Goal: Task Accomplishment & Management: Manage account settings

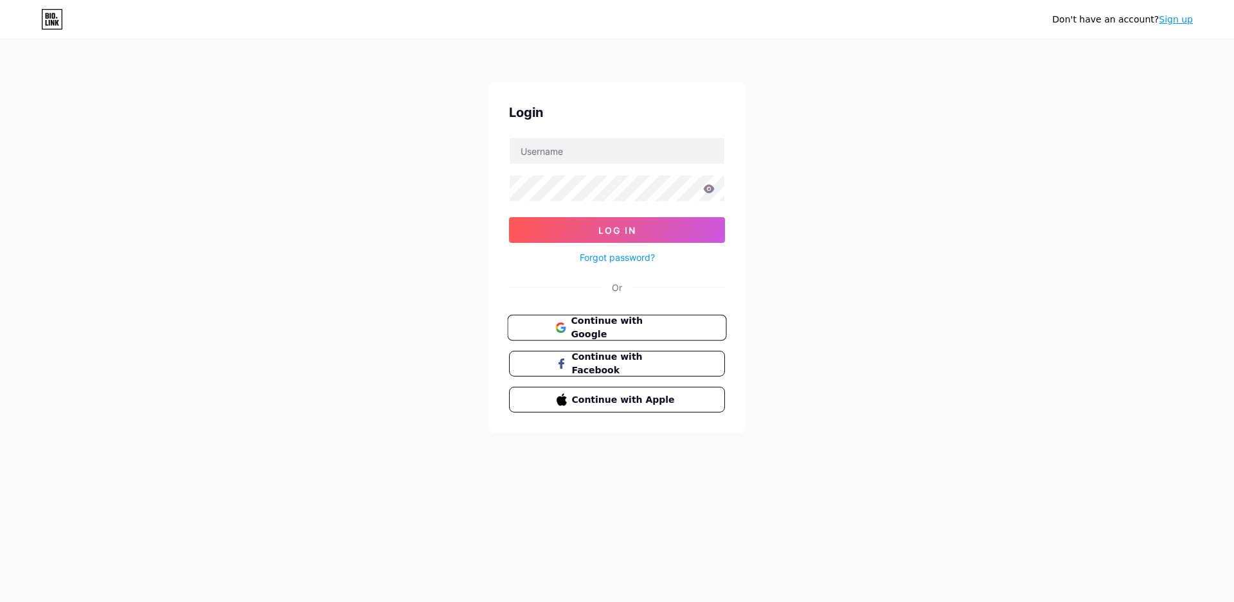
click at [606, 332] on span "Continue with Google" at bounding box center [624, 328] width 107 height 28
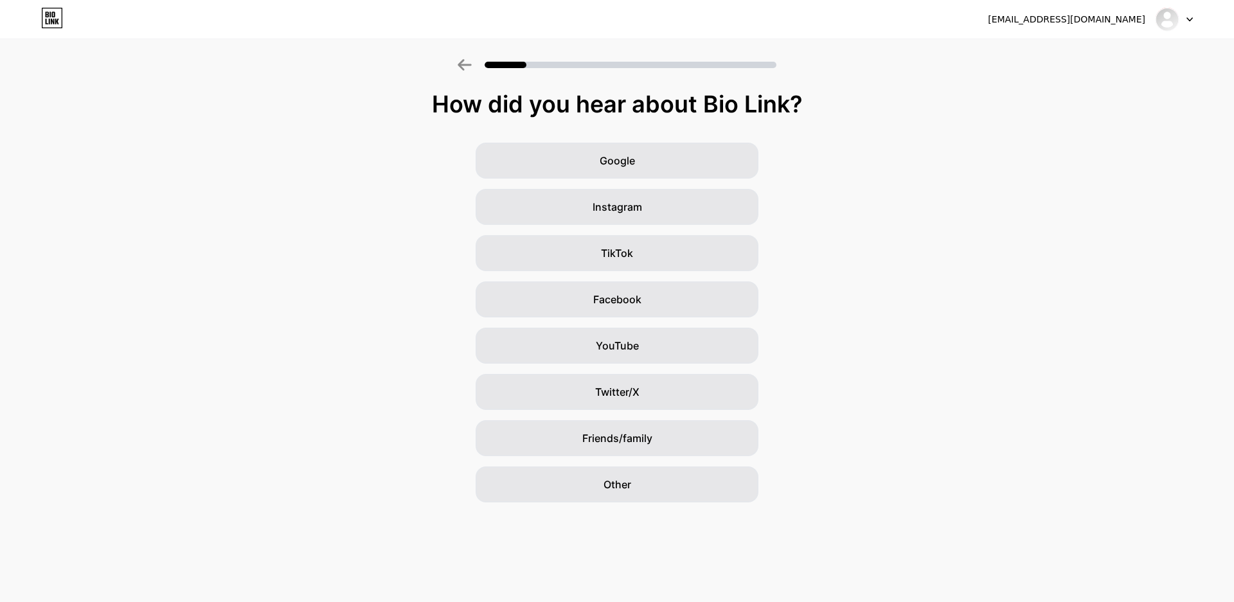
click at [1179, 24] on div at bounding box center [1173, 19] width 37 height 23
click at [1080, 47] on li "Logout" at bounding box center [1112, 52] width 159 height 35
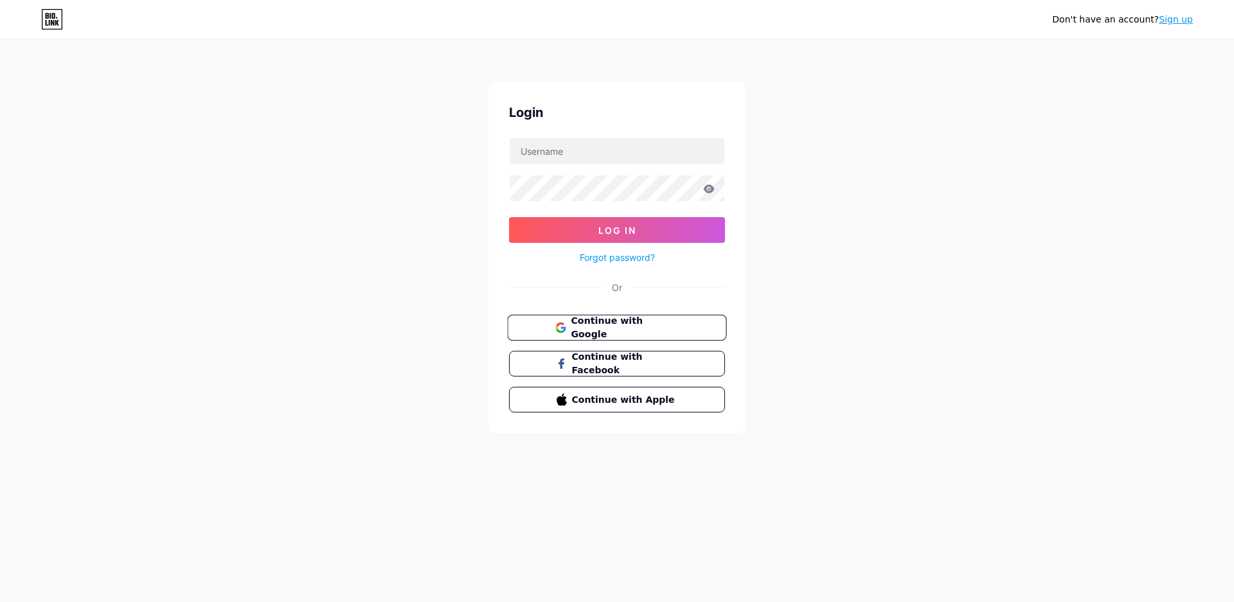
click at [594, 334] on span "Continue with Google" at bounding box center [624, 328] width 107 height 28
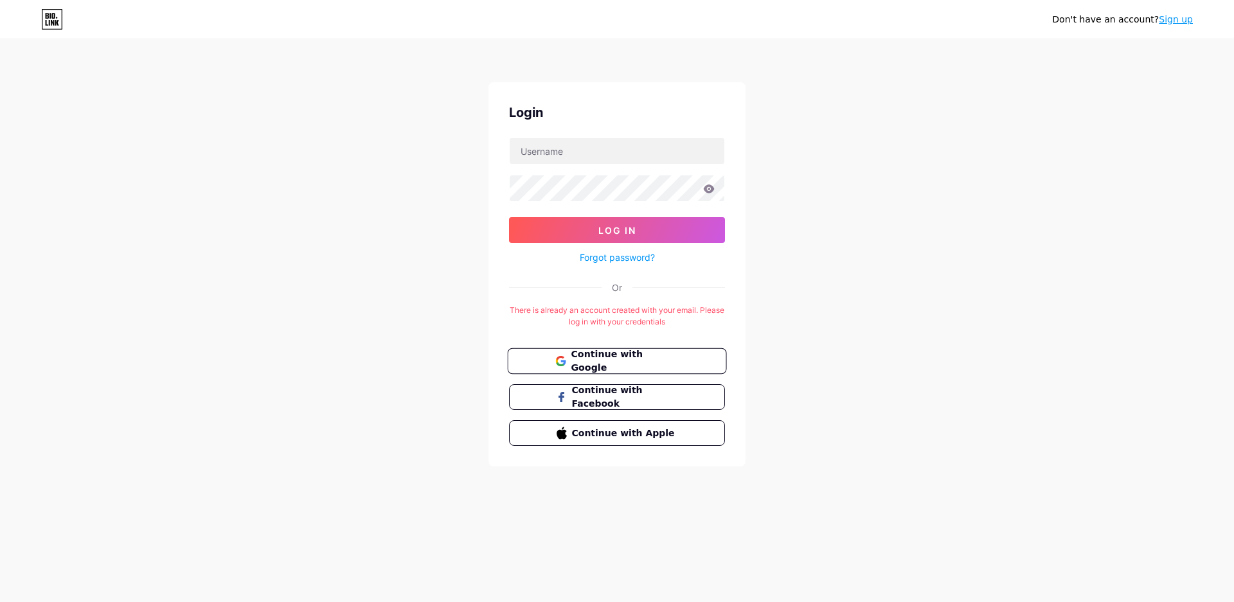
click at [602, 364] on span "Continue with Google" at bounding box center [624, 362] width 107 height 28
click at [545, 159] on input "text" at bounding box center [617, 151] width 215 height 26
type input "ilyessehocine"
click at [588, 230] on button "Log In" at bounding box center [617, 230] width 216 height 26
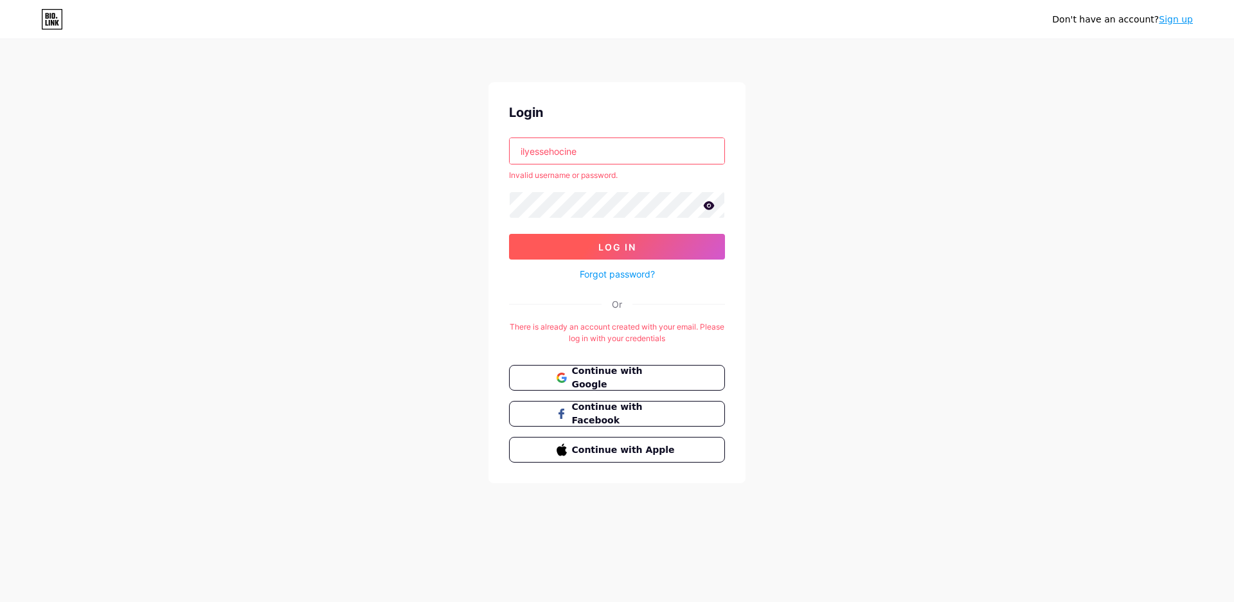
click at [615, 244] on span "Log In" at bounding box center [617, 247] width 38 height 11
click at [612, 159] on input "ilyessehocine" at bounding box center [617, 151] width 215 height 26
click at [555, 151] on input "text" at bounding box center [617, 151] width 215 height 26
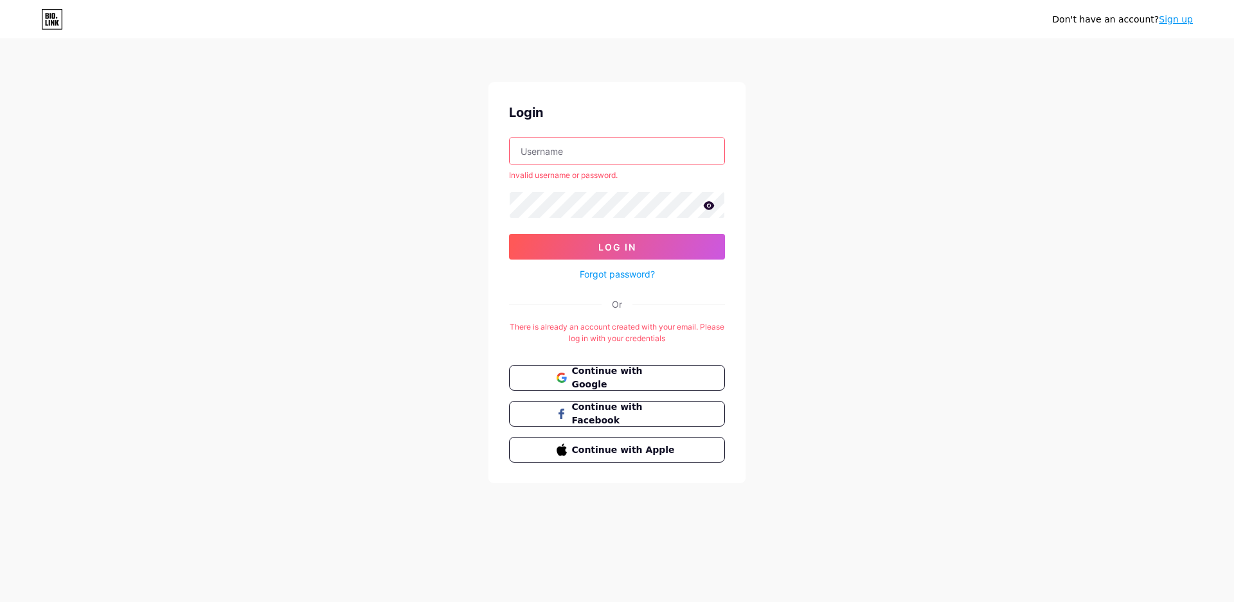
click at [888, 142] on div "Don't have an account? Sign up Login Invalid username or password. Log In Forgo…" at bounding box center [617, 262] width 1234 height 524
click at [603, 145] on input "text" at bounding box center [617, 151] width 215 height 26
click at [584, 372] on span "Continue with Google" at bounding box center [624, 378] width 107 height 28
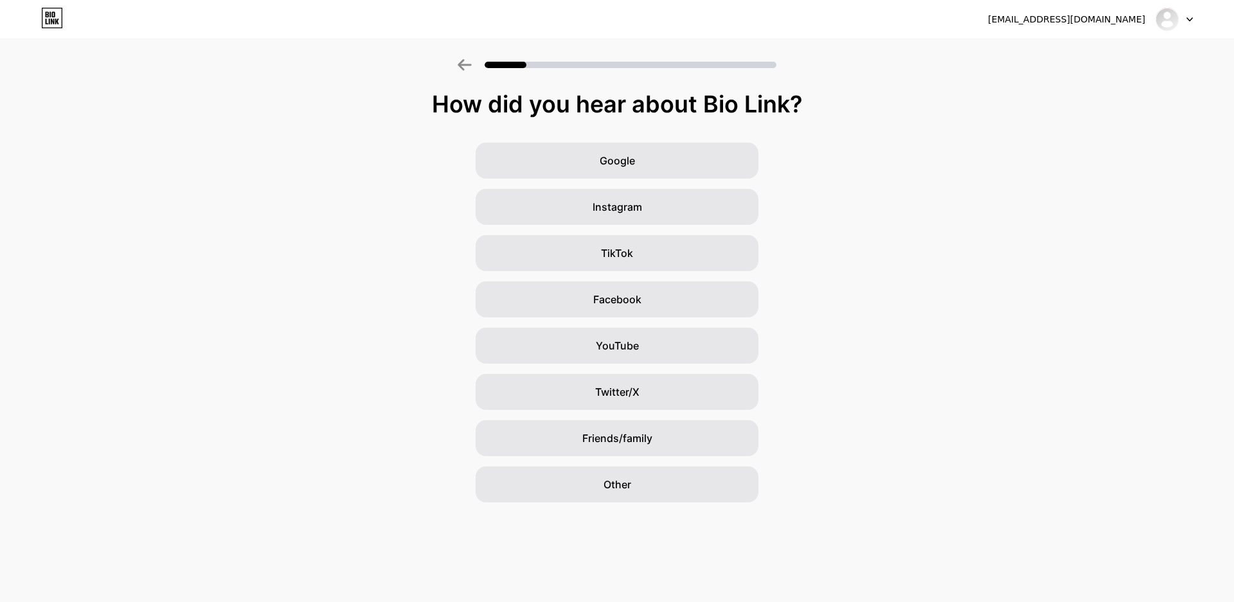
click at [1179, 17] on div at bounding box center [1173, 19] width 37 height 23
click at [1103, 51] on li "Logout" at bounding box center [1112, 52] width 159 height 35
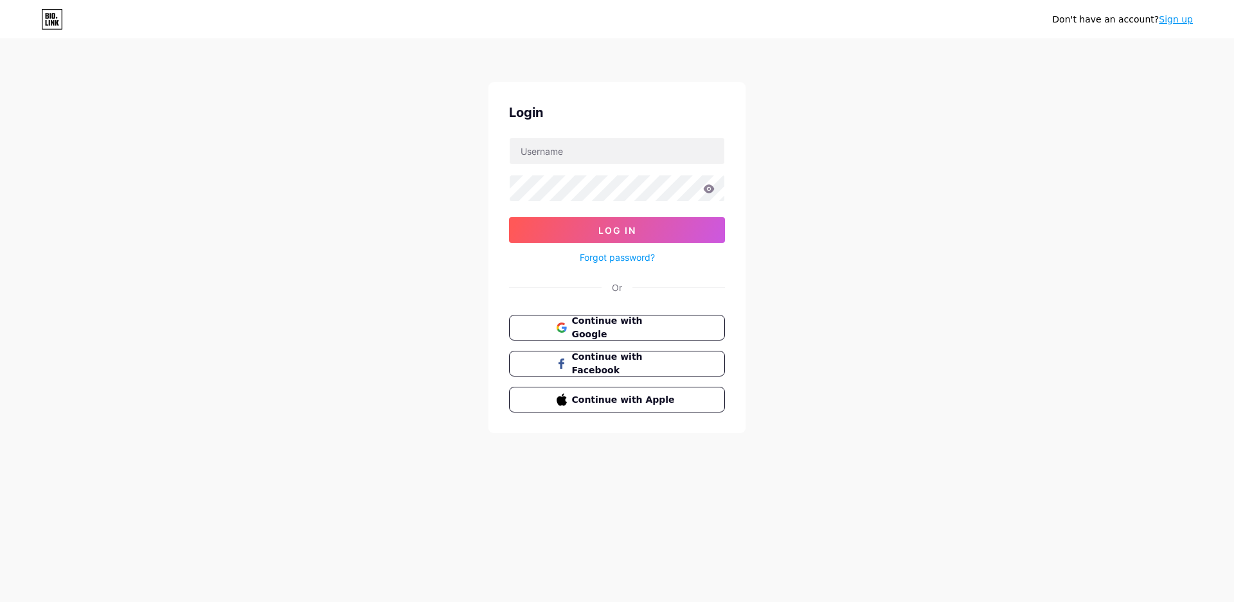
click at [609, 255] on link "Forgot password?" at bounding box center [617, 257] width 75 height 13
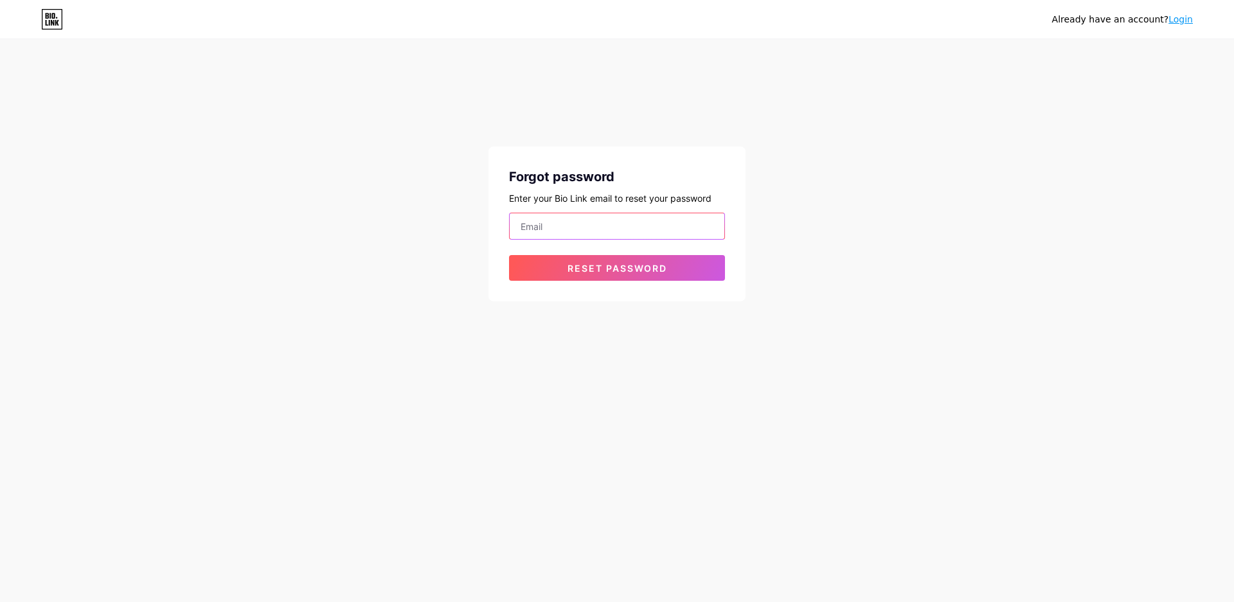
click at [568, 232] on input "email" at bounding box center [617, 226] width 215 height 26
drag, startPoint x: 576, startPoint y: 226, endPoint x: 596, endPoint y: 229, distance: 20.9
click at [596, 229] on input "[EMAIL_ADDRESS][DOMAIN_NAME]" at bounding box center [617, 226] width 215 height 26
type input "[EMAIL_ADDRESS][DOMAIN_NAME]"
click at [605, 267] on span "Reset password" at bounding box center [617, 268] width 100 height 11
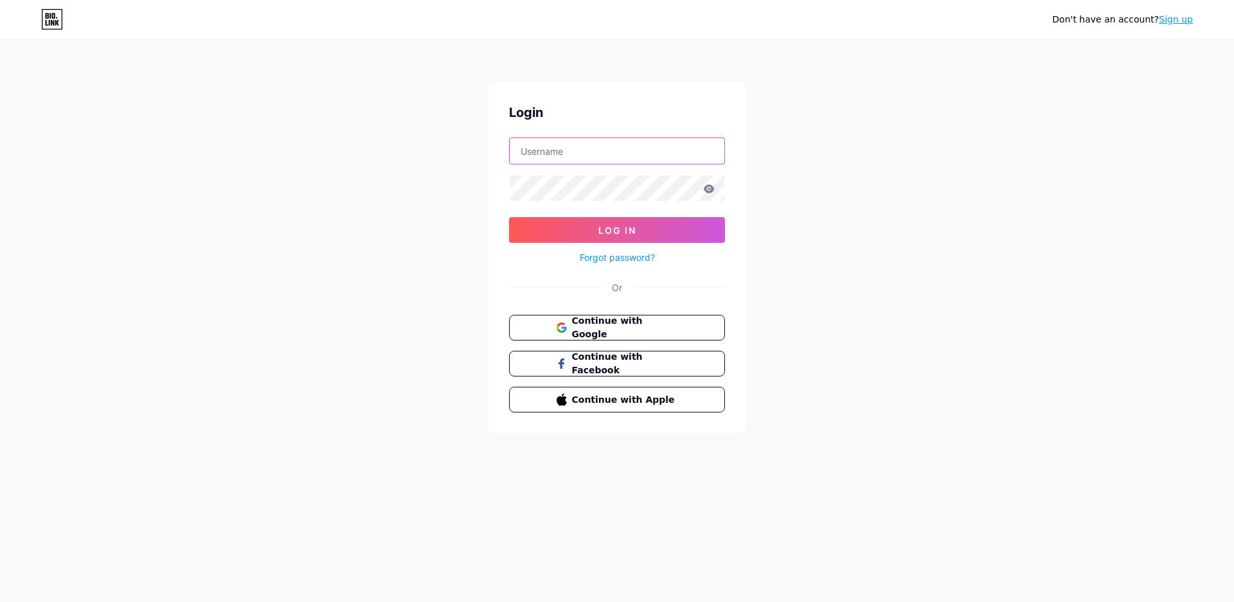
click at [565, 145] on input "text" at bounding box center [617, 151] width 215 height 26
click at [556, 147] on input "text" at bounding box center [617, 151] width 215 height 26
click at [1108, 22] on div "Don't have an account? Sign up" at bounding box center [1122, 19] width 141 height 13
click at [598, 163] on input "text" at bounding box center [617, 151] width 215 height 26
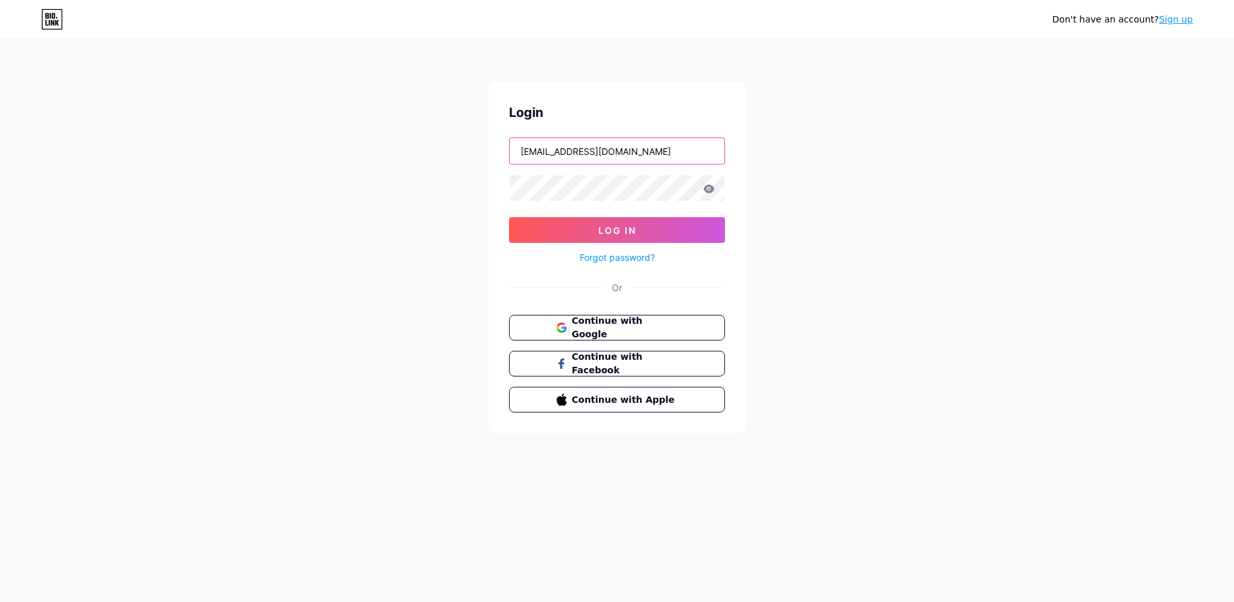
drag, startPoint x: 578, startPoint y: 150, endPoint x: 594, endPoint y: 154, distance: 16.5
click at [594, 154] on input "[EMAIL_ADDRESS][DOMAIN_NAME]" at bounding box center [617, 151] width 215 height 26
type input "[EMAIL_ADDRESS][DOMAIN_NAME]"
click at [619, 227] on span "Log In" at bounding box center [617, 230] width 38 height 11
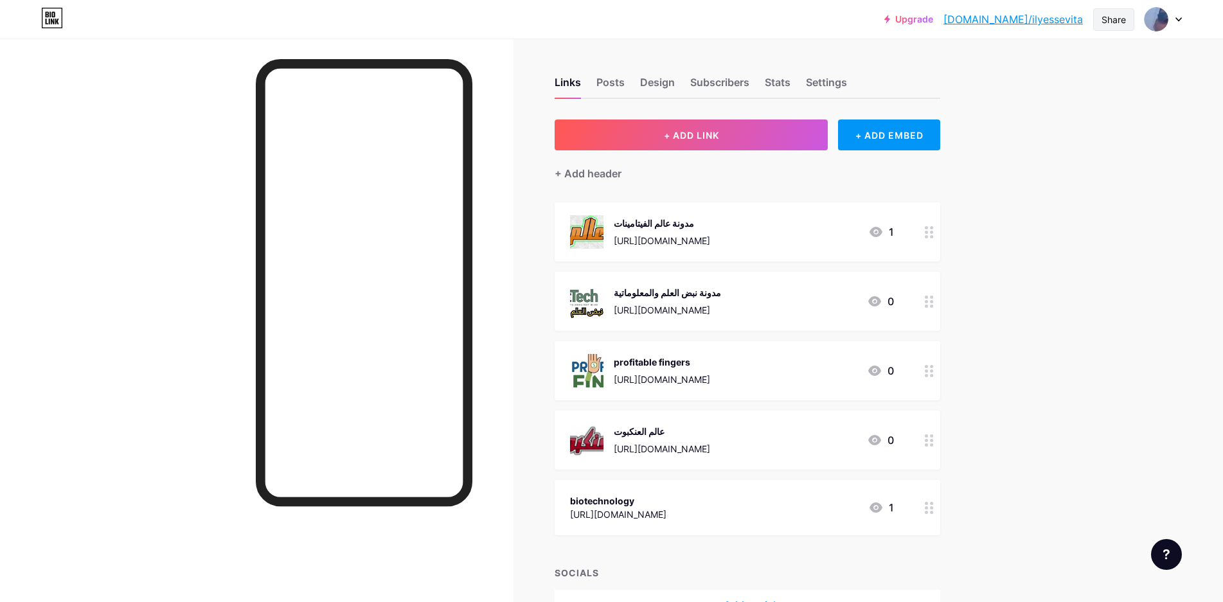
click at [1110, 23] on div "Share" at bounding box center [1113, 19] width 24 height 13
click at [1001, 69] on div "Copy link" at bounding box center [1007, 65] width 48 height 15
